Goal: Find specific fact: Find specific fact

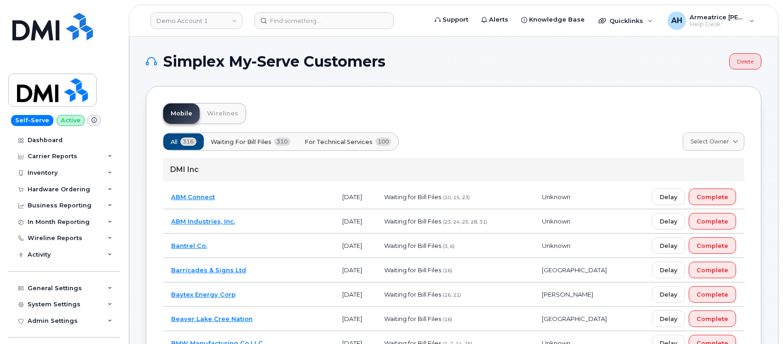
scroll to position [5, 0]
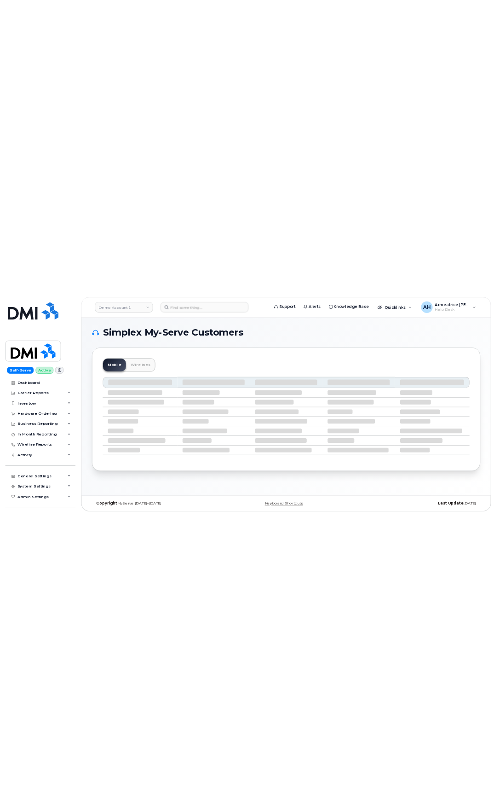
scroll to position [5, 0]
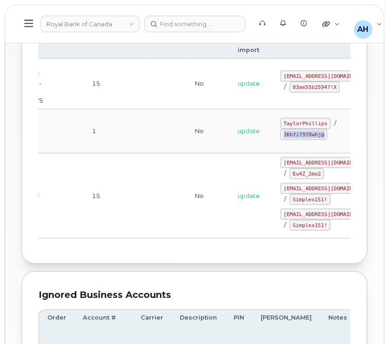
scroll to position [0, 169]
drag, startPoint x: 234, startPoint y: 124, endPoint x: 275, endPoint y: 124, distance: 41.4
click at [280, 124] on code "TaylorPhillips" at bounding box center [305, 123] width 50 height 11
copy code "TaylorPhillips"
drag, startPoint x: 234, startPoint y: 135, endPoint x: 274, endPoint y: 137, distance: 40.1
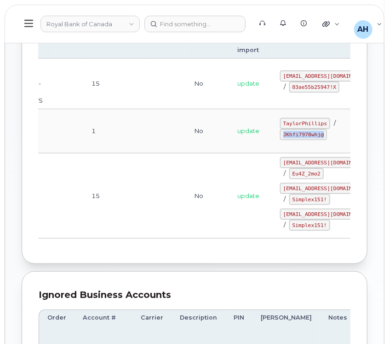
click at [280, 137] on code "JKhfi7978whj@" at bounding box center [303, 134] width 47 height 11
copy code "JKhfi7978whj@"
drag, startPoint x: 235, startPoint y: 123, endPoint x: 277, endPoint y: 125, distance: 41.9
click at [280, 125] on code "TaylorPhillips" at bounding box center [305, 123] width 50 height 11
copy code "TaylorPhillips"
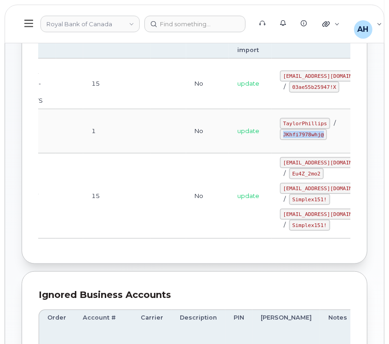
drag, startPoint x: 235, startPoint y: 137, endPoint x: 274, endPoint y: 136, distance: 38.7
click at [280, 136] on code "JKhfi7978whj@" at bounding box center [303, 134] width 47 height 11
copy code "JKhfi7978whj@"
